Goal: Task Accomplishment & Management: Use online tool/utility

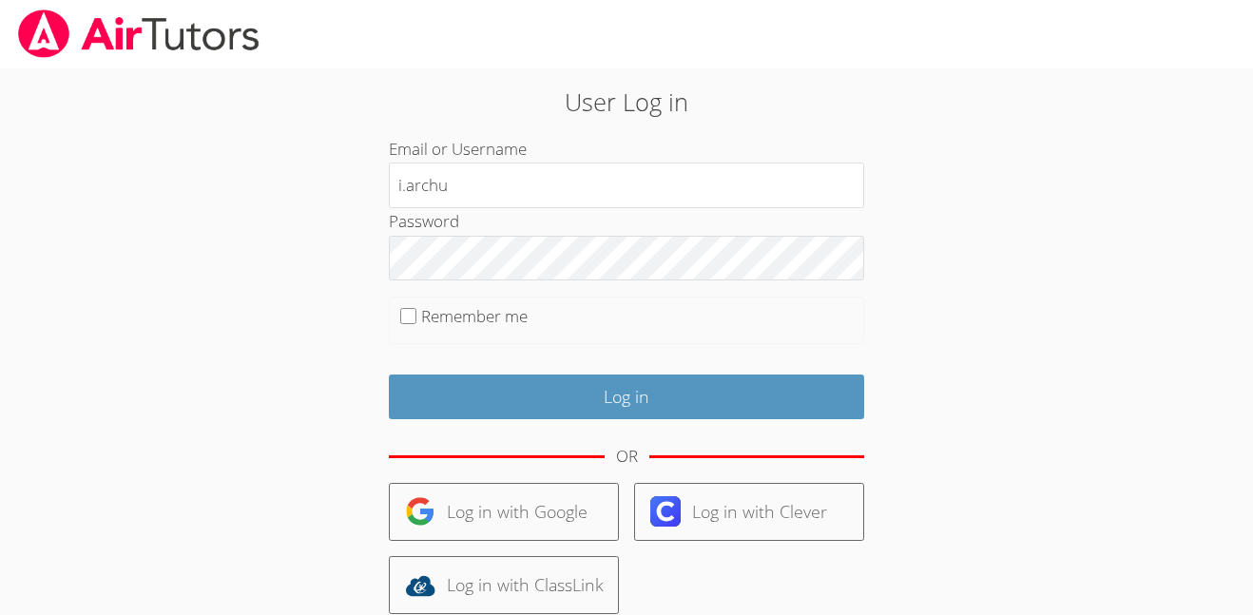
type input "i.archundia2@lodiusd.org"
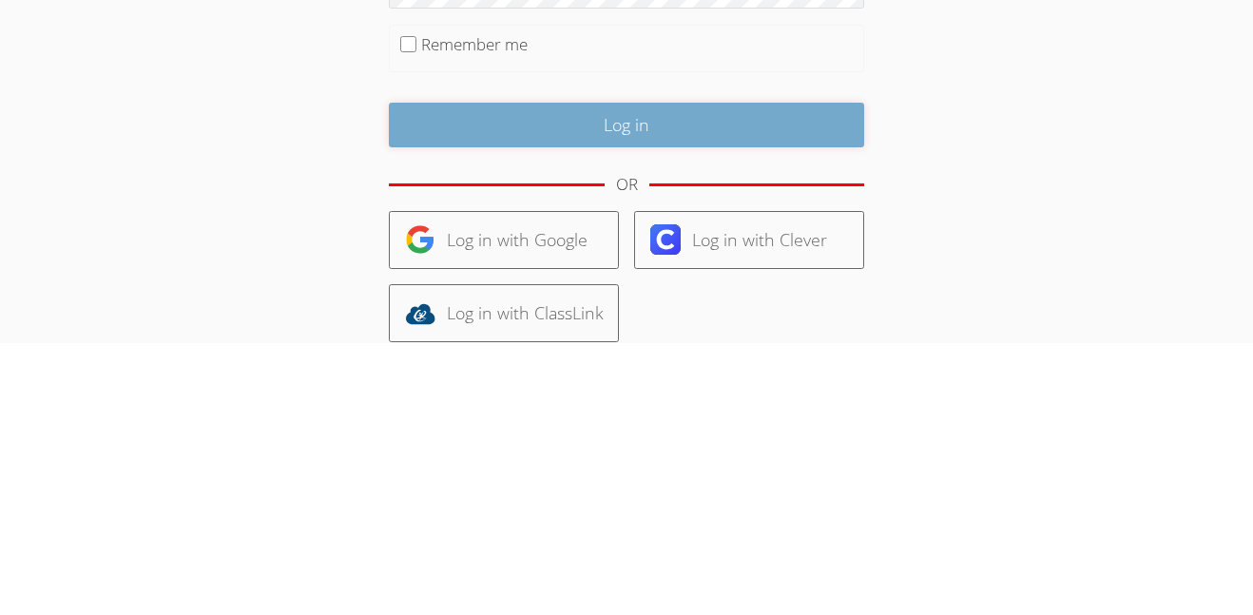
click at [710, 398] on input "Log in" at bounding box center [626, 397] width 475 height 45
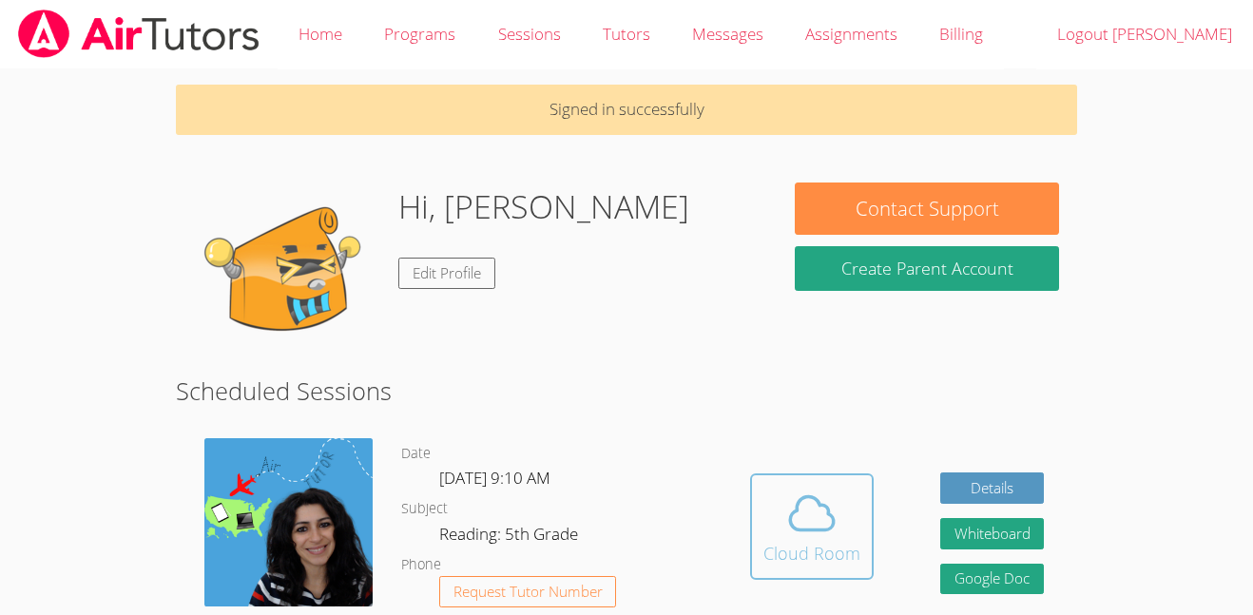
click at [826, 498] on icon at bounding box center [811, 513] width 53 height 53
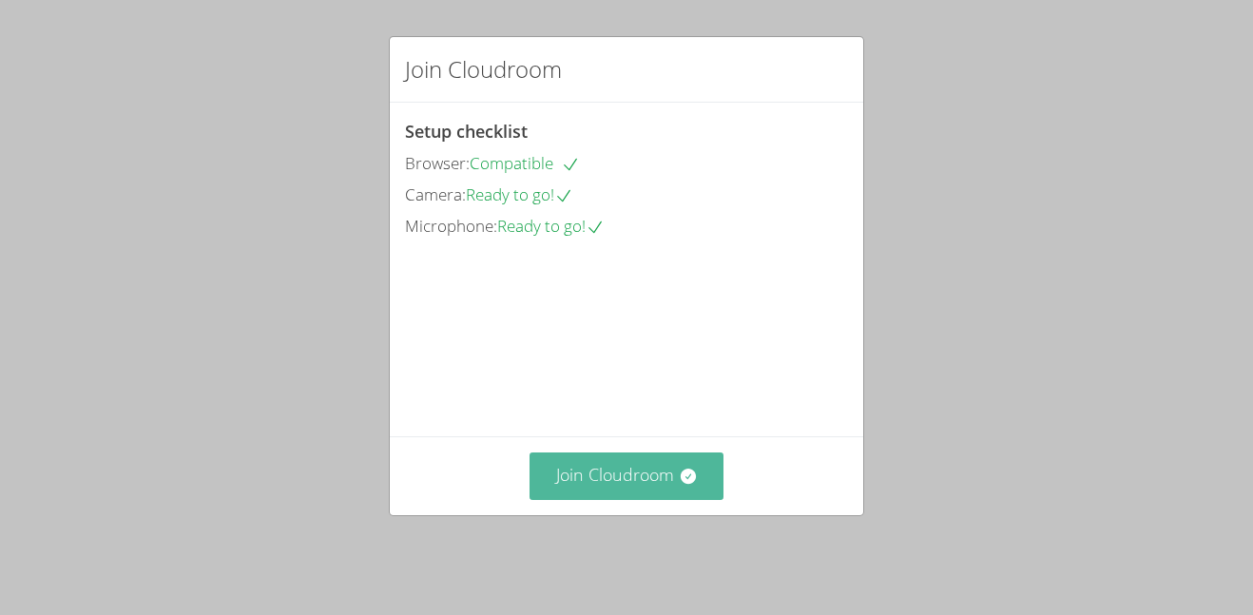
click at [689, 484] on icon at bounding box center [687, 476] width 15 height 15
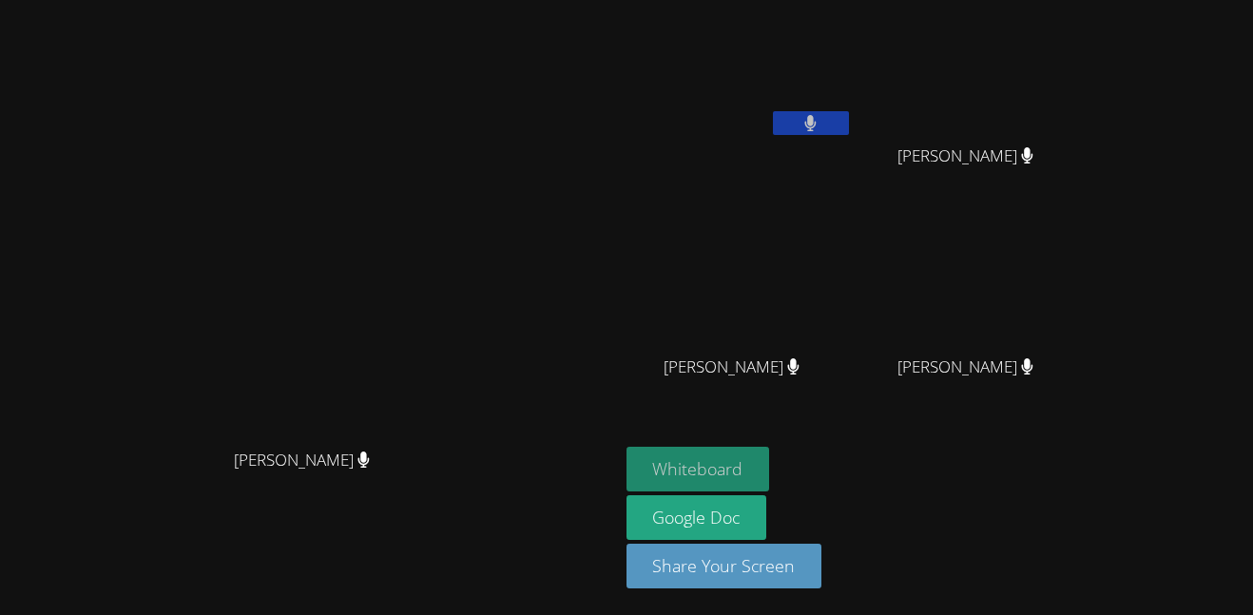
click at [770, 457] on button "Whiteboard" at bounding box center [699, 469] width 144 height 45
click at [849, 127] on button at bounding box center [811, 123] width 76 height 24
click at [849, 120] on button at bounding box center [811, 123] width 76 height 24
click at [849, 115] on button at bounding box center [811, 123] width 76 height 24
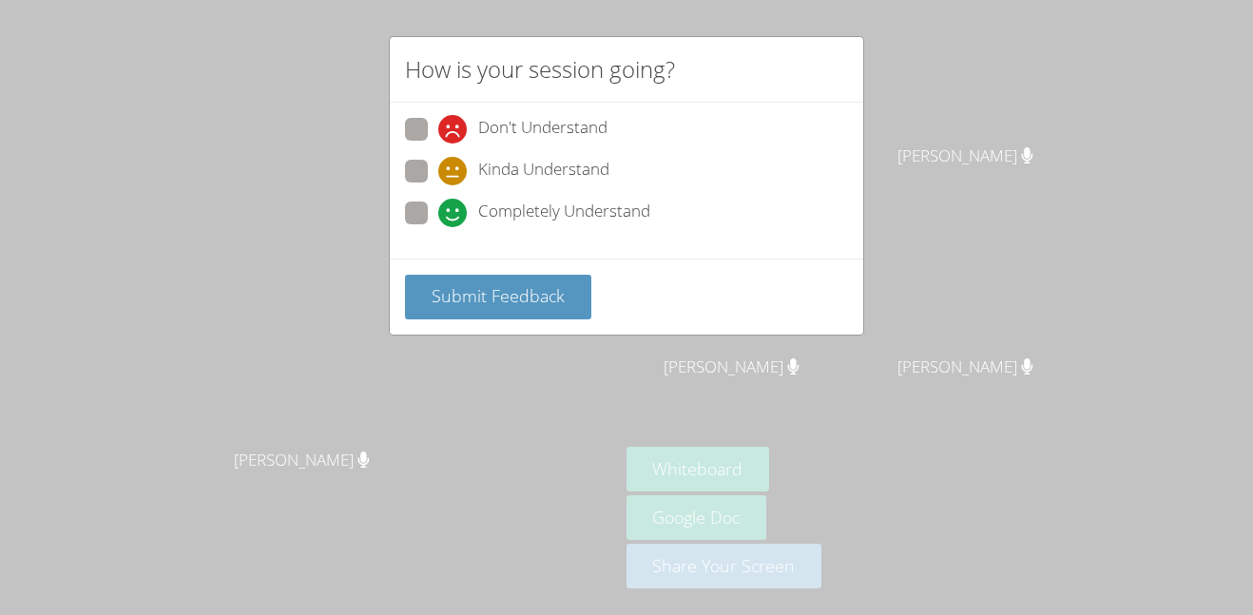
click at [523, 209] on span "Completely Understand" at bounding box center [564, 213] width 172 height 29
click at [454, 209] on input "Completely Understand" at bounding box center [446, 210] width 16 height 16
radio input "true"
click at [563, 296] on button "Submit Feedback" at bounding box center [498, 297] width 186 height 45
